Goal: Task Accomplishment & Management: Manage account settings

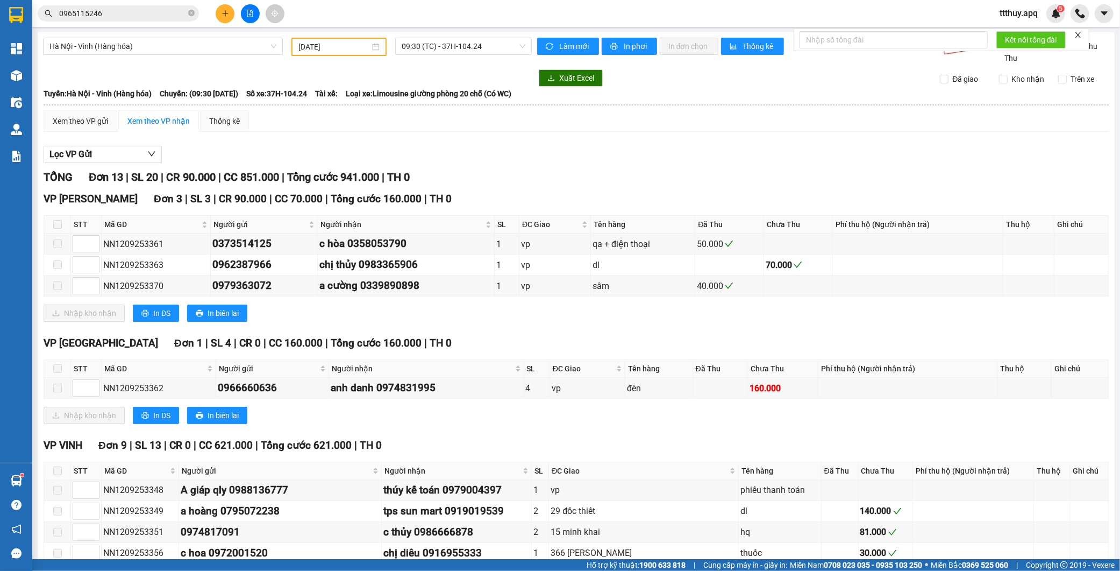
click at [123, 17] on input "0965115246" at bounding box center [122, 14] width 127 height 12
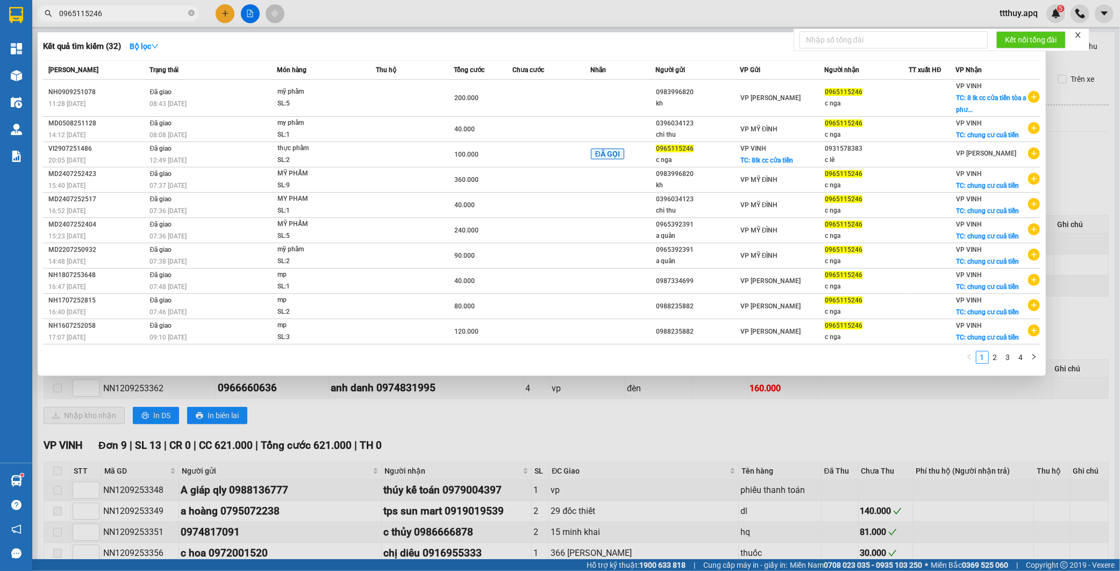
click at [123, 17] on input "0965115246" at bounding box center [122, 14] width 127 height 12
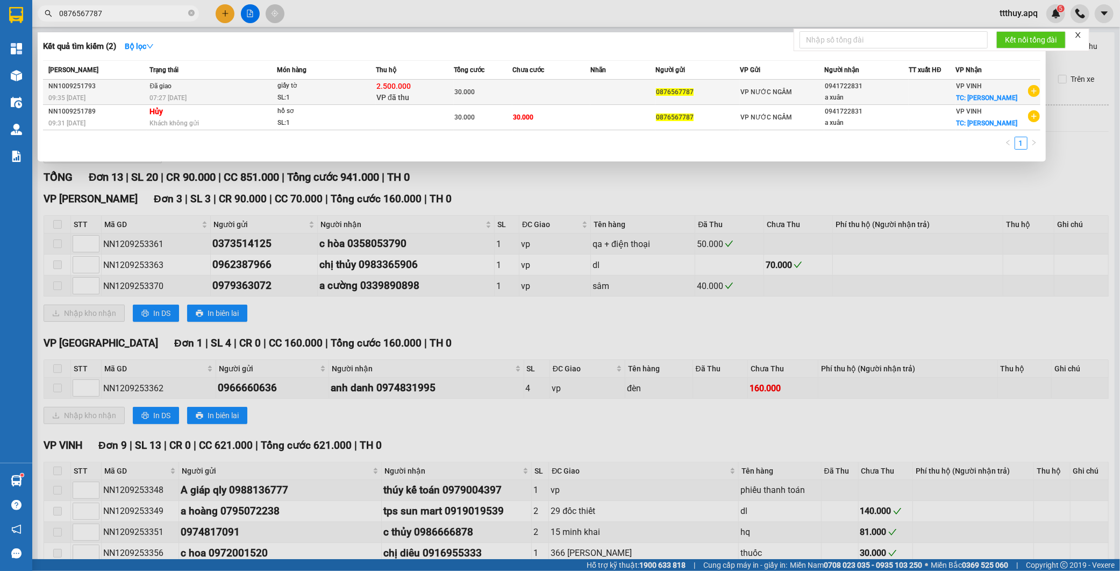
type input "0876567787"
click at [261, 91] on td "Đã giao 07:27 - 11/09" at bounding box center [212, 92] width 130 height 25
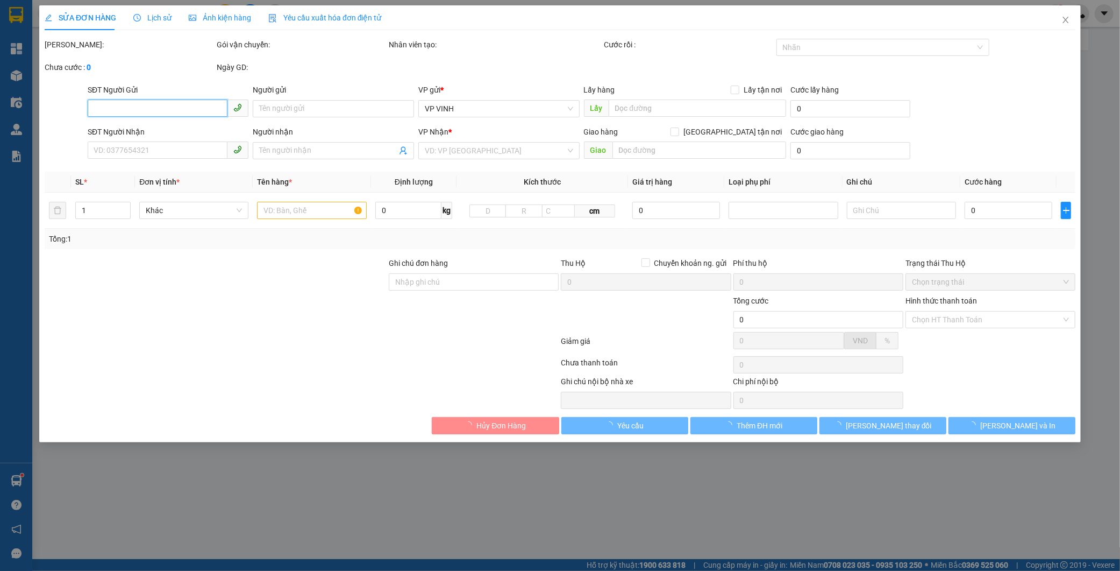
type input "0876567787"
type input "0941722831"
type input "a xuân"
checkbox input "true"
type input "hưng dũng"
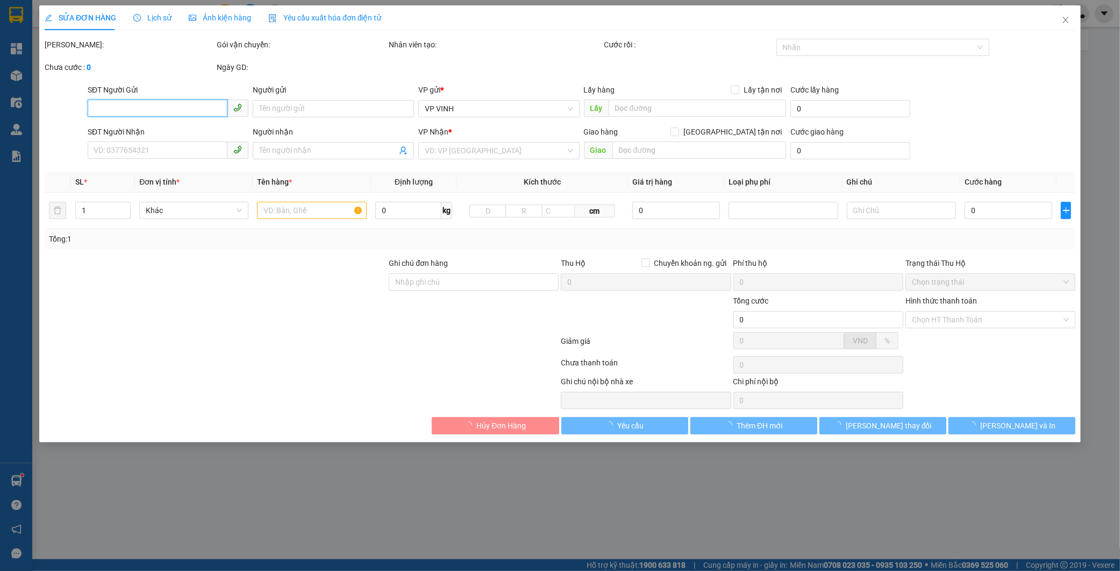
checkbox input "true"
type input "2.500.000"
type input "15.000"
type input "30.000"
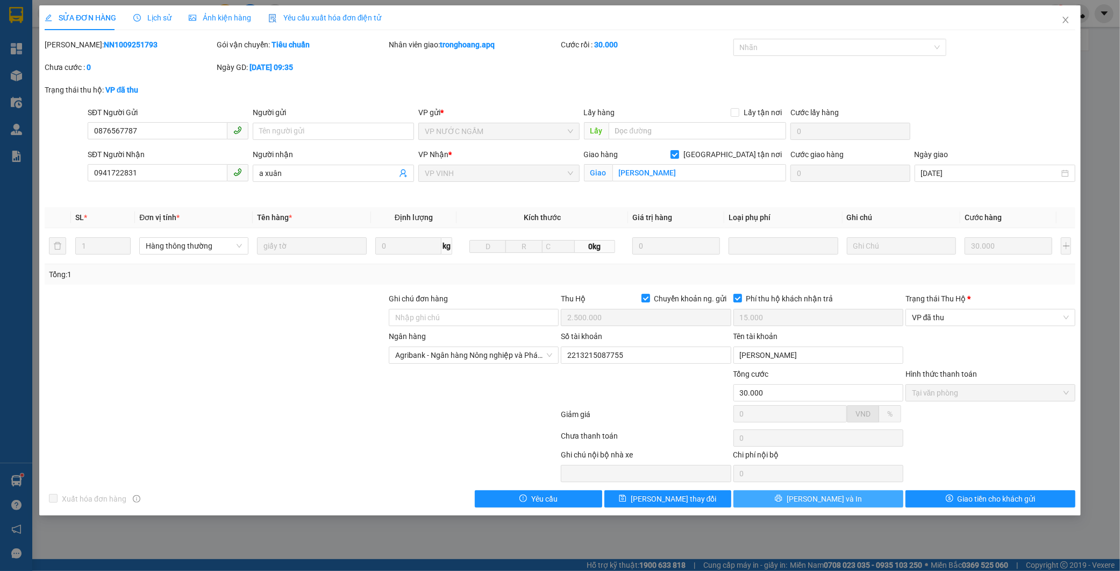
click at [872, 501] on button "Lưu và In" at bounding box center [818, 498] width 170 height 17
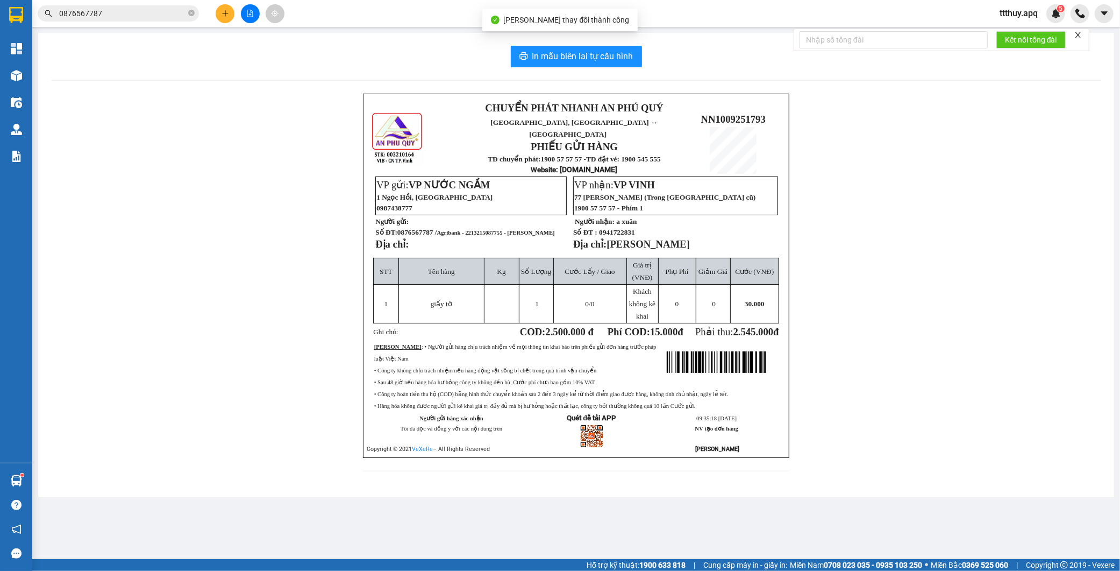
click at [498, 230] on span "Agribank - 2213215087755 - vu văn thuan" at bounding box center [496, 233] width 118 height 6
copy span "2213215087755"
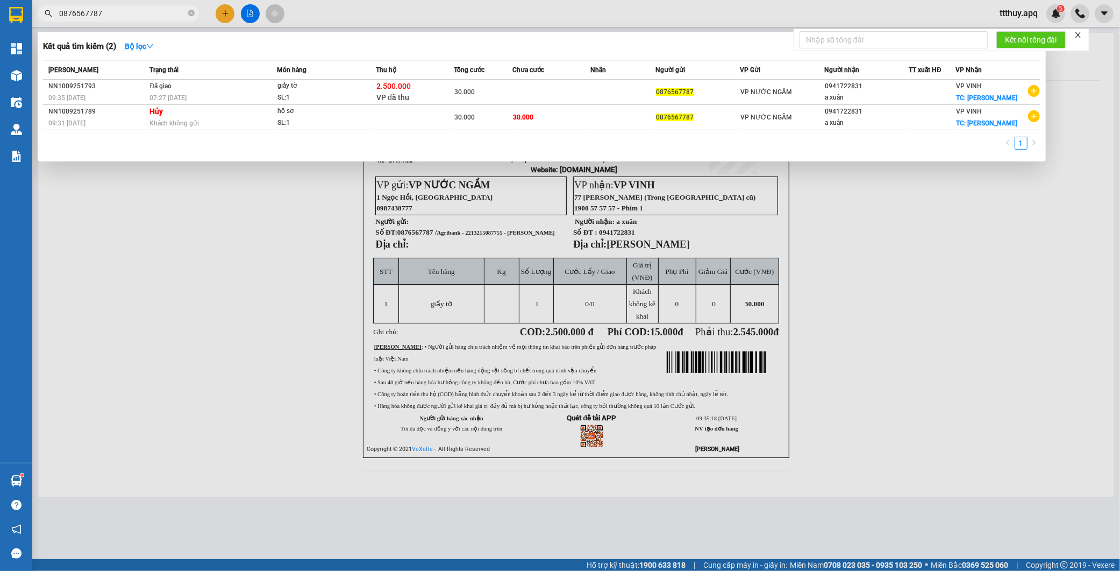
click at [126, 13] on input "0876567787" at bounding box center [122, 14] width 127 height 12
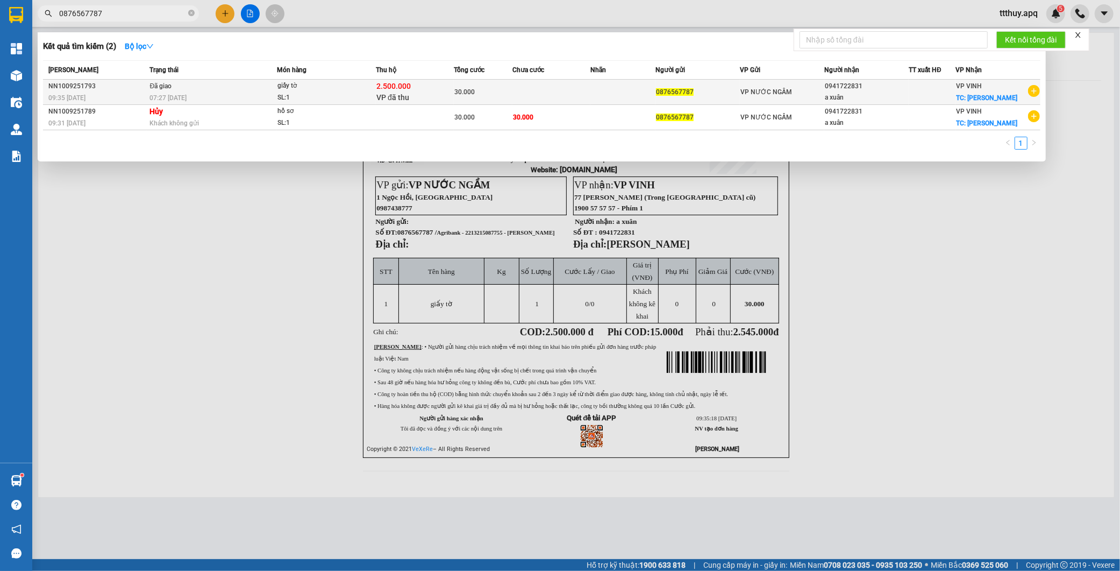
click at [331, 88] on div "giấy tờ" at bounding box center [317, 86] width 81 height 12
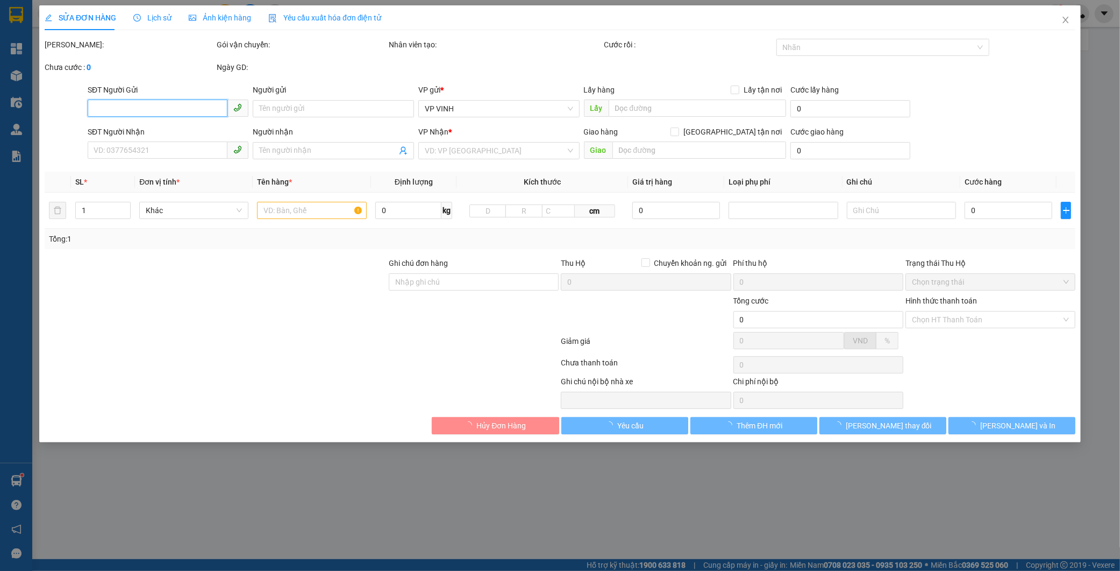
type input "0876567787"
type input "0941722831"
type input "a xuân"
checkbox input "true"
type input "hưng dũng"
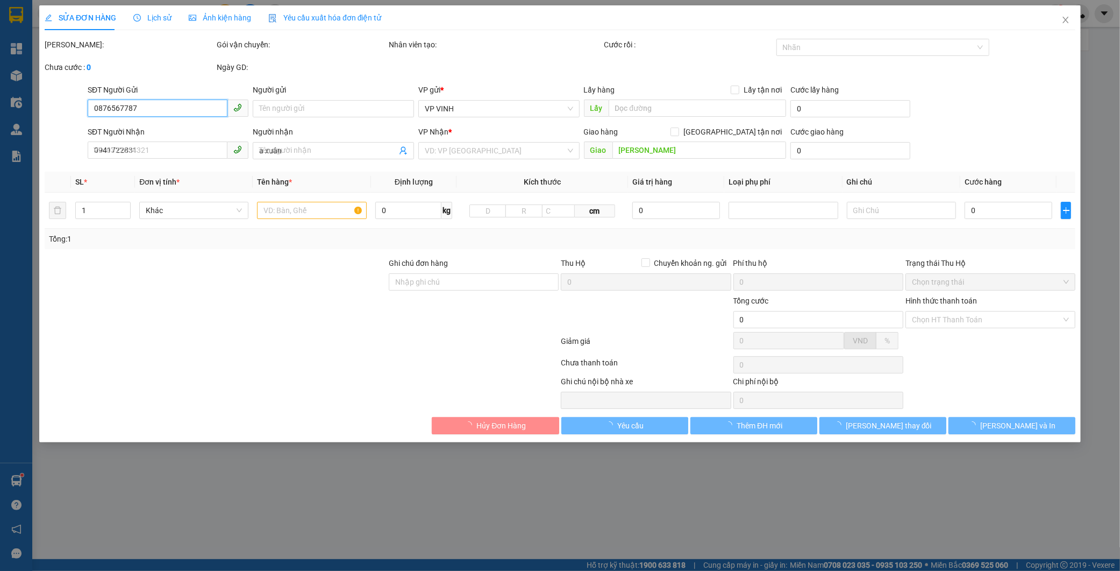
checkbox input "true"
type input "2.500.000"
type input "15.000"
type input "30.000"
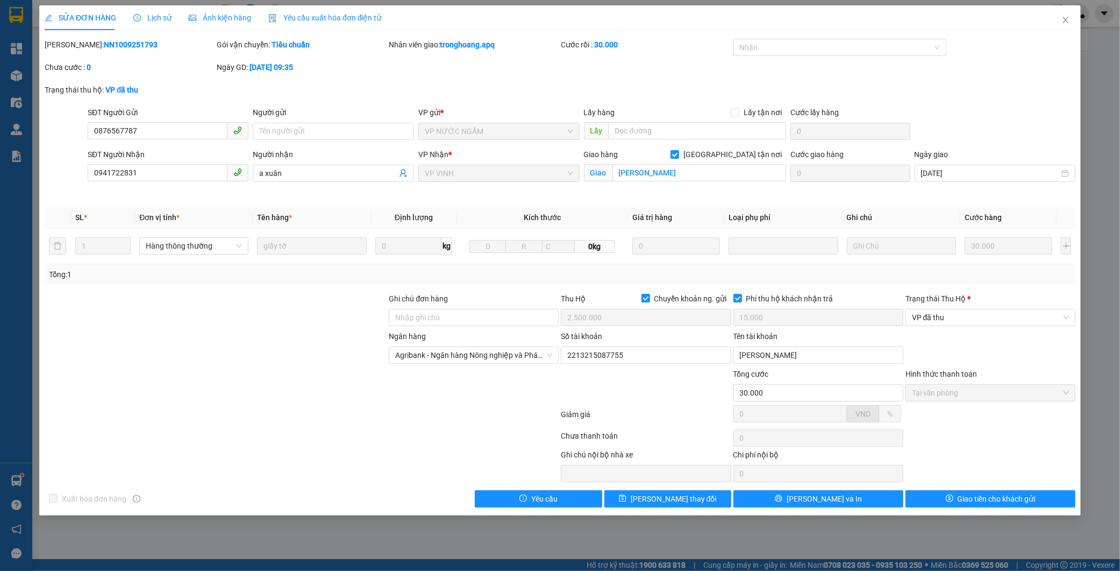
click at [452, 547] on div "SỬA ĐƠN HÀNG Lịch sử Ảnh kiện hàng Yêu cầu xuất hóa đơn điện tử Total Paid Fee …" at bounding box center [560, 285] width 1120 height 571
click at [1065, 24] on icon "close" at bounding box center [1065, 20] width 9 height 9
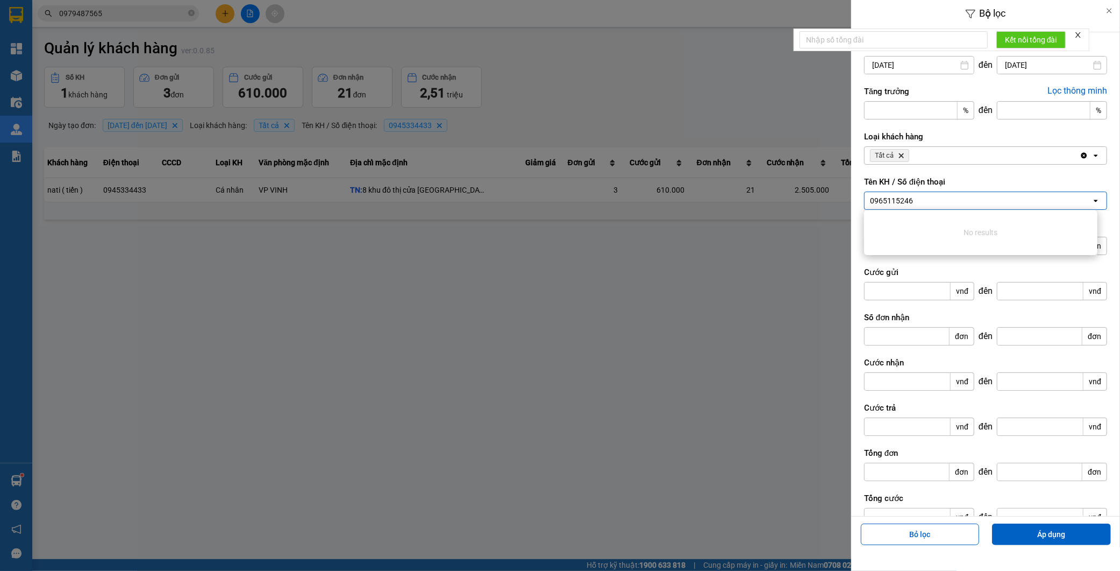
click at [174, 8] on div at bounding box center [560, 285] width 1120 height 571
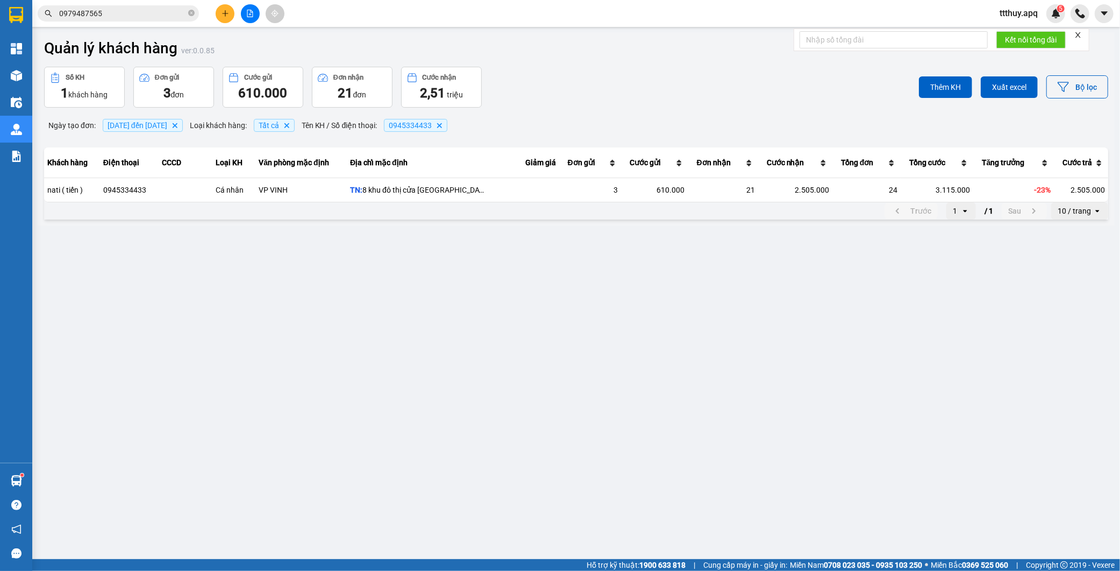
click at [157, 13] on div at bounding box center [560, 285] width 1120 height 571
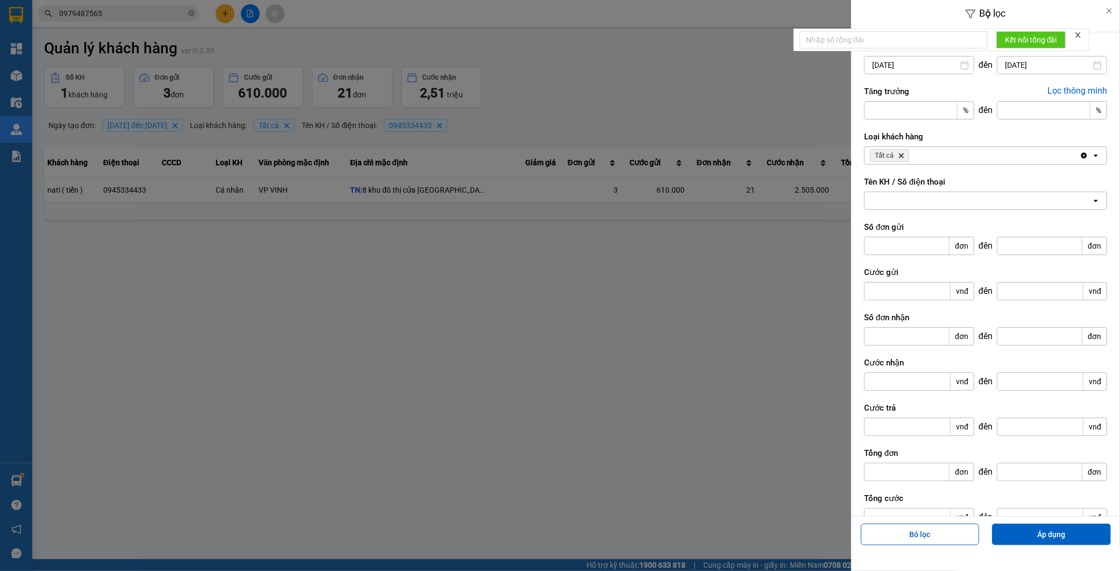
click at [157, 13] on div at bounding box center [560, 285] width 1120 height 571
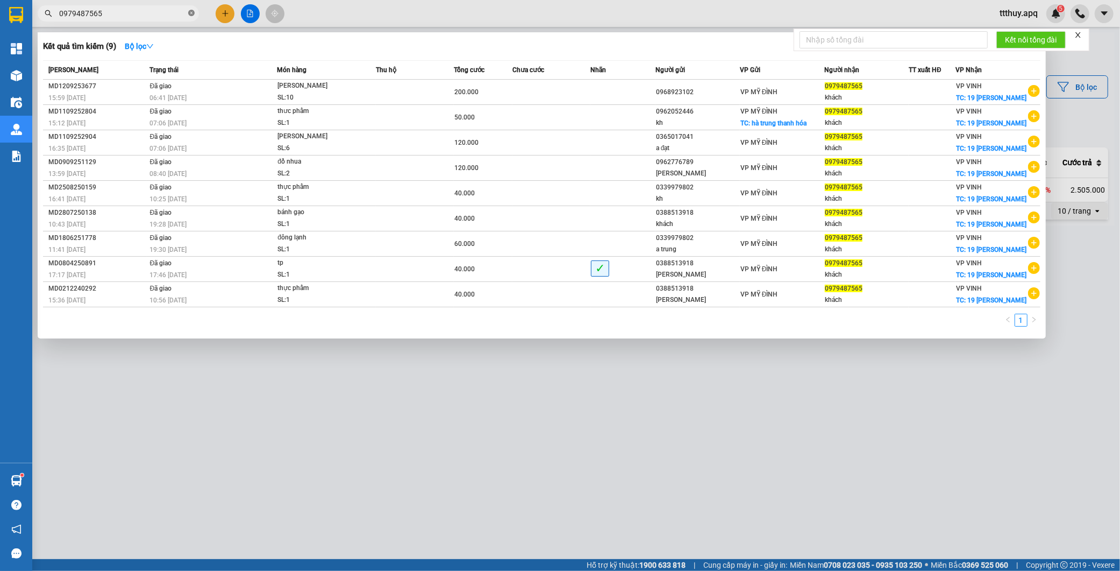
click at [194, 13] on icon "close-circle" at bounding box center [191, 13] width 6 height 6
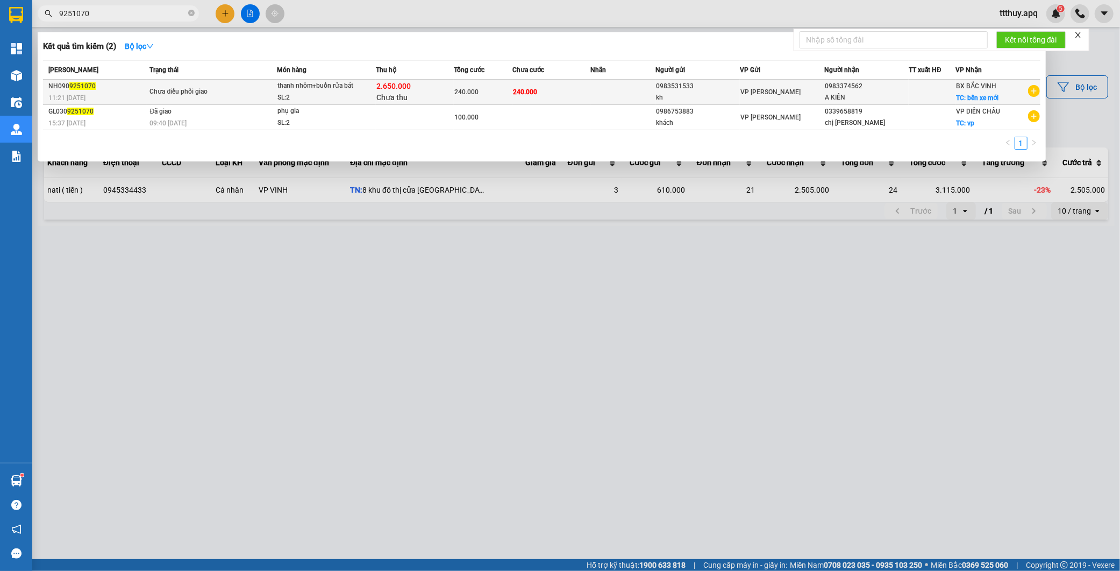
type input "9251070"
click at [274, 103] on td "Chưa điều phối giao" at bounding box center [212, 92] width 130 height 25
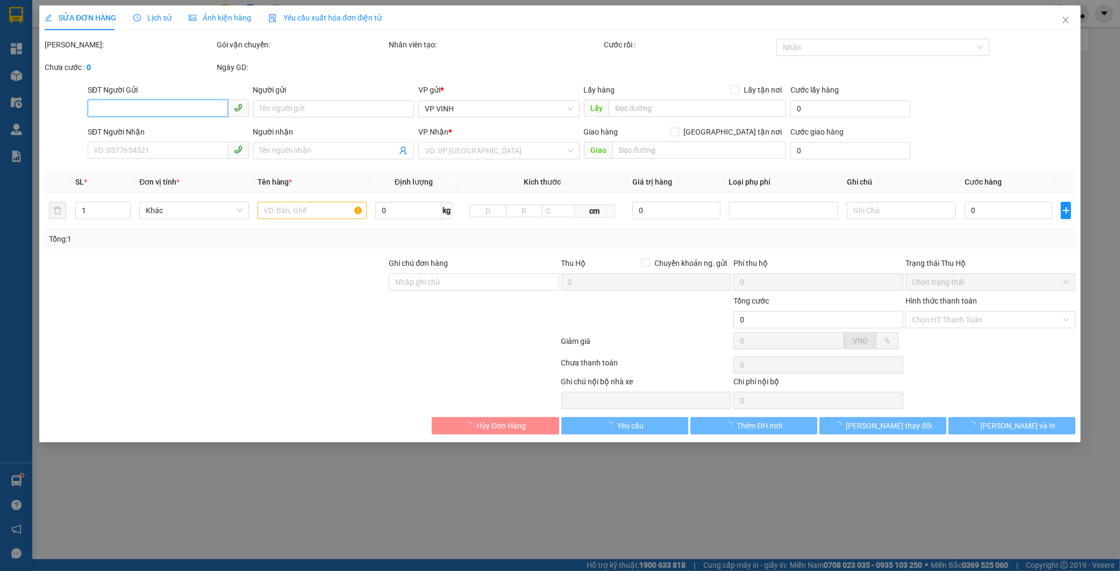
type input "0983531533"
type input "kh"
type input "0983374562"
type input "A KIÊN"
checkbox input "true"
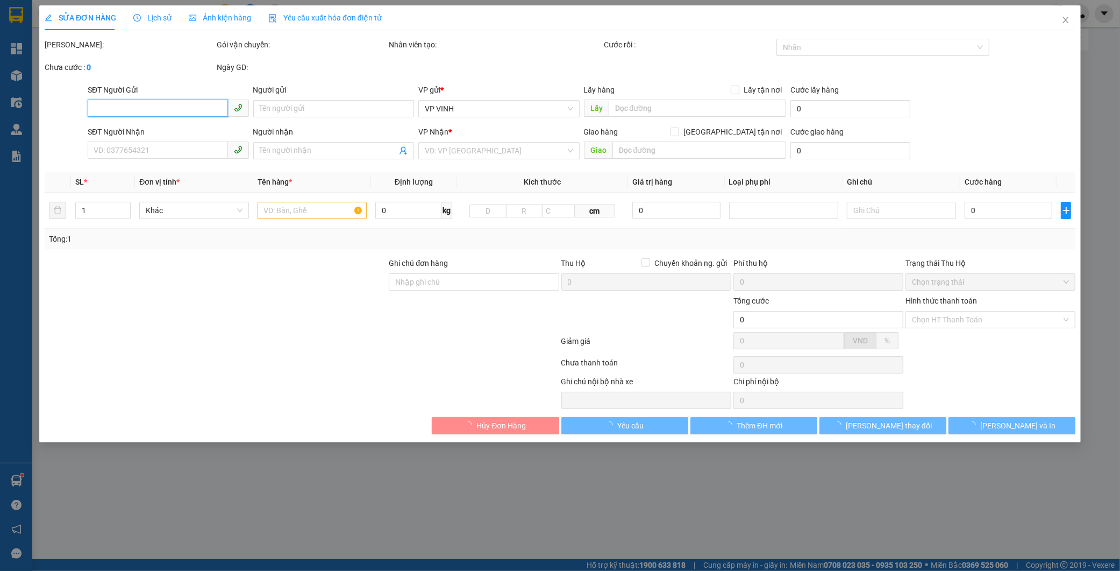
type input "bến xe mới"
type input "240.000"
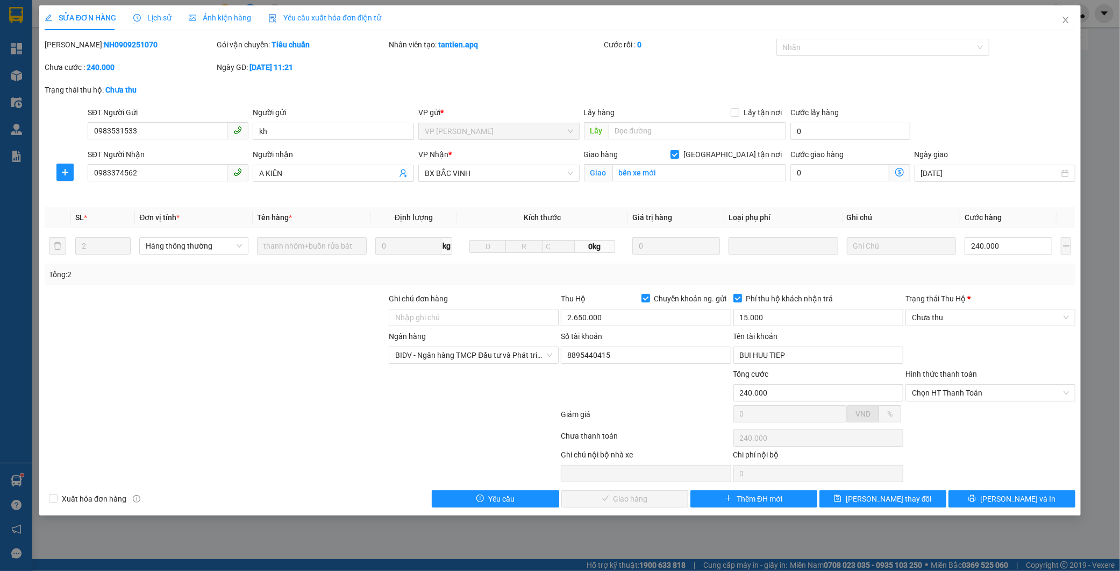
click at [147, 22] on span "Lịch sử" at bounding box center [152, 17] width 38 height 9
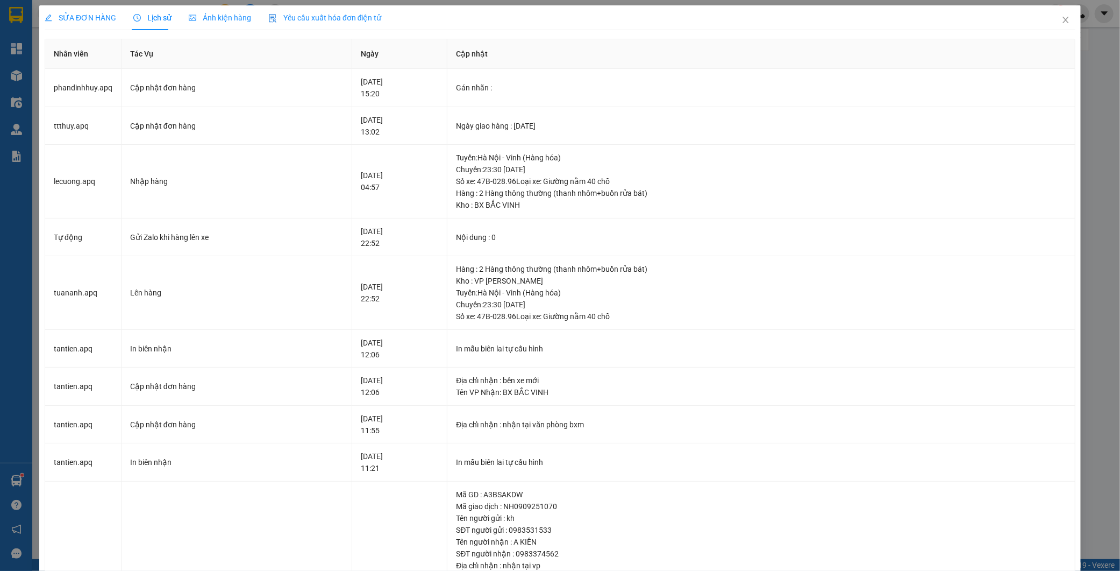
click at [59, 19] on span "SỬA ĐƠN HÀNG" at bounding box center [81, 17] width 72 height 9
